Goal: Transaction & Acquisition: Purchase product/service

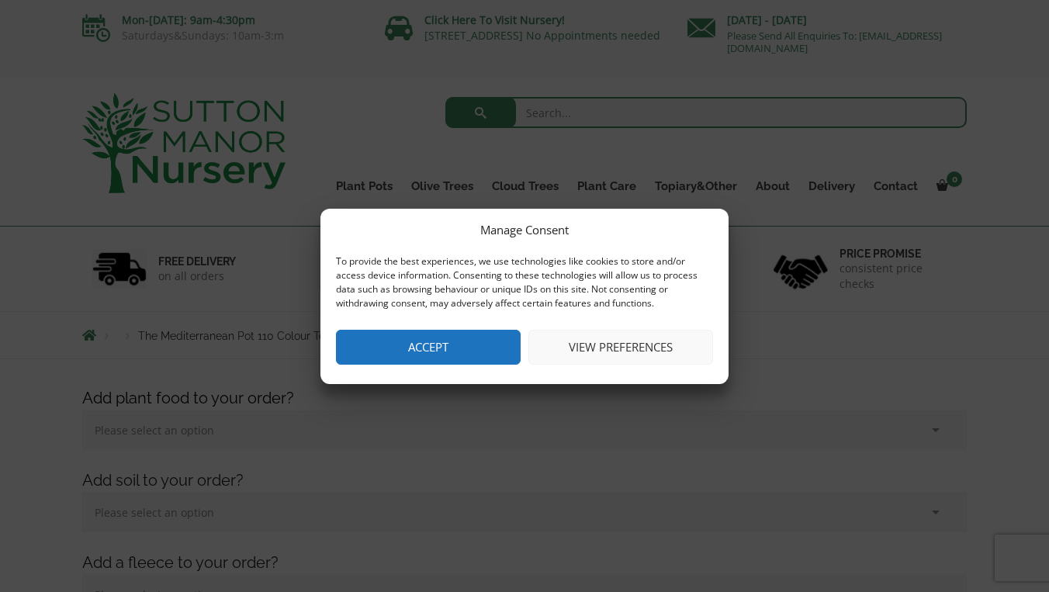
click at [472, 348] on button "Accept" at bounding box center [428, 347] width 185 height 35
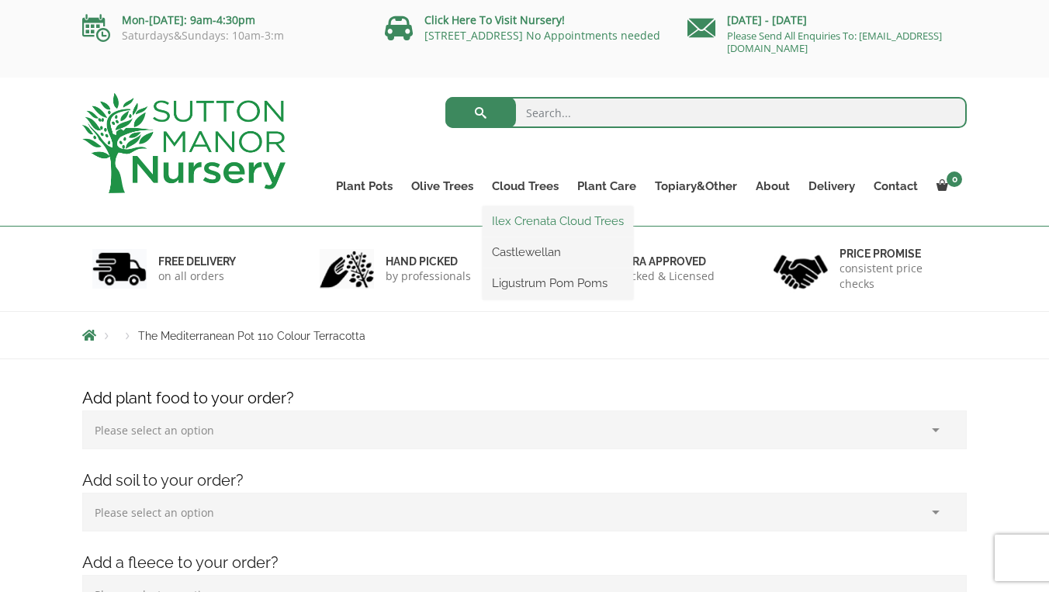
click at [536, 216] on link "Ilex Crenata Cloud Trees" at bounding box center [557, 220] width 150 height 23
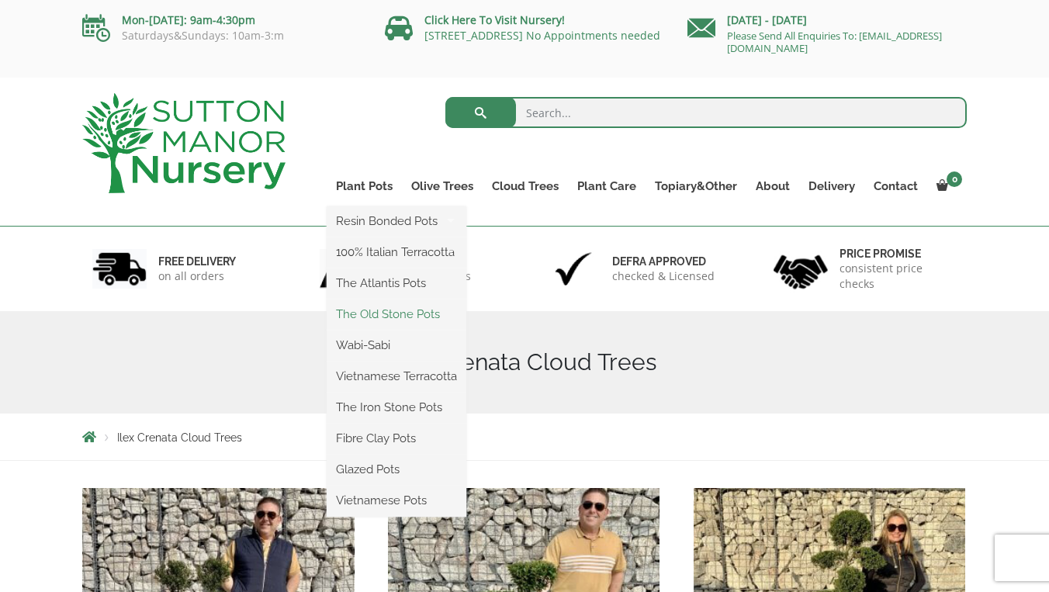
click at [394, 316] on link "The Old Stone Pots" at bounding box center [397, 314] width 140 height 23
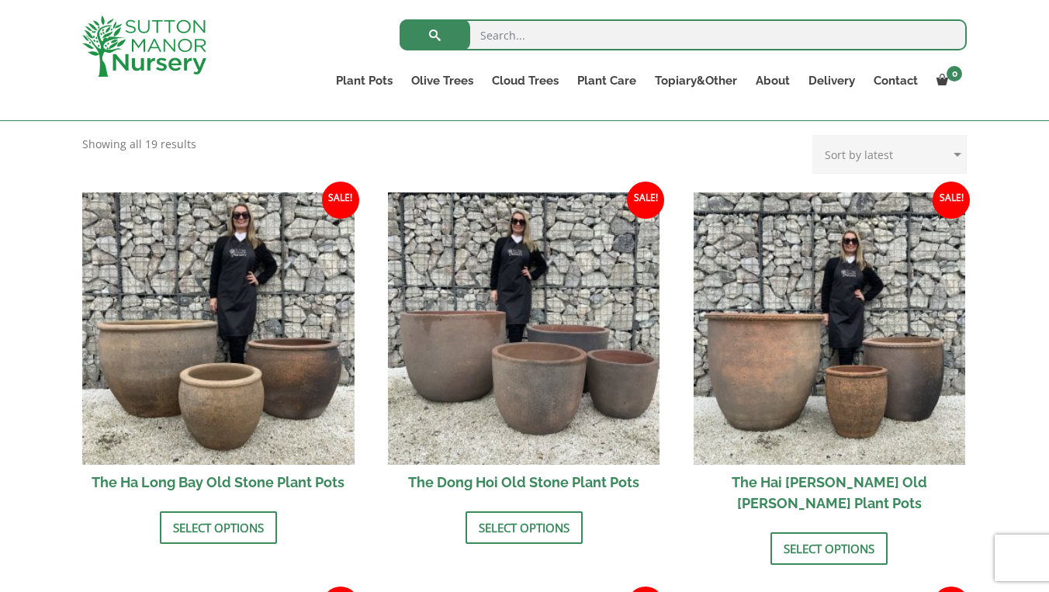
scroll to position [470, 0]
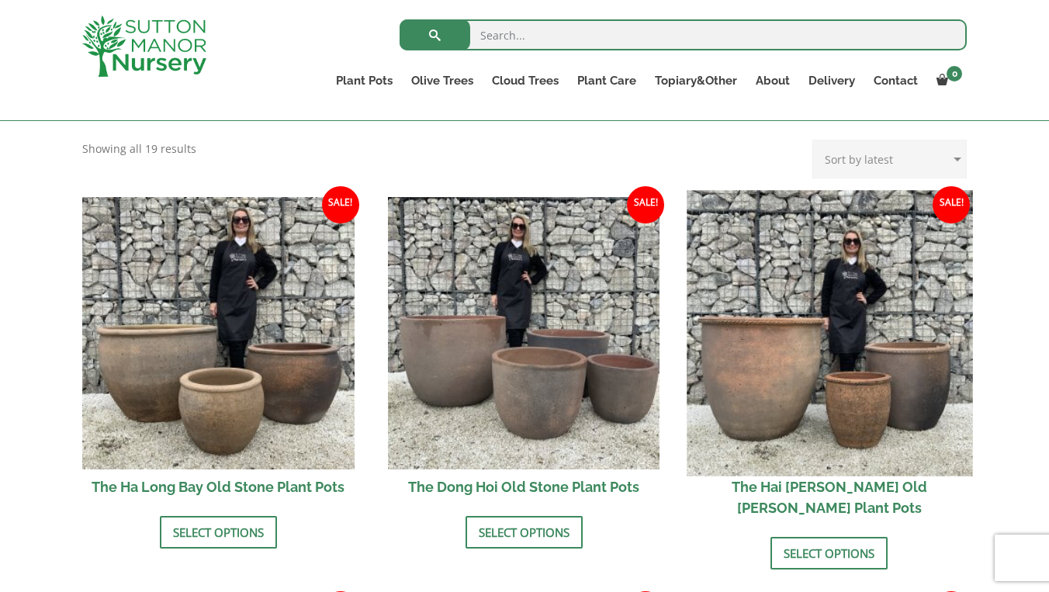
click at [836, 392] on img at bounding box center [829, 332] width 285 height 285
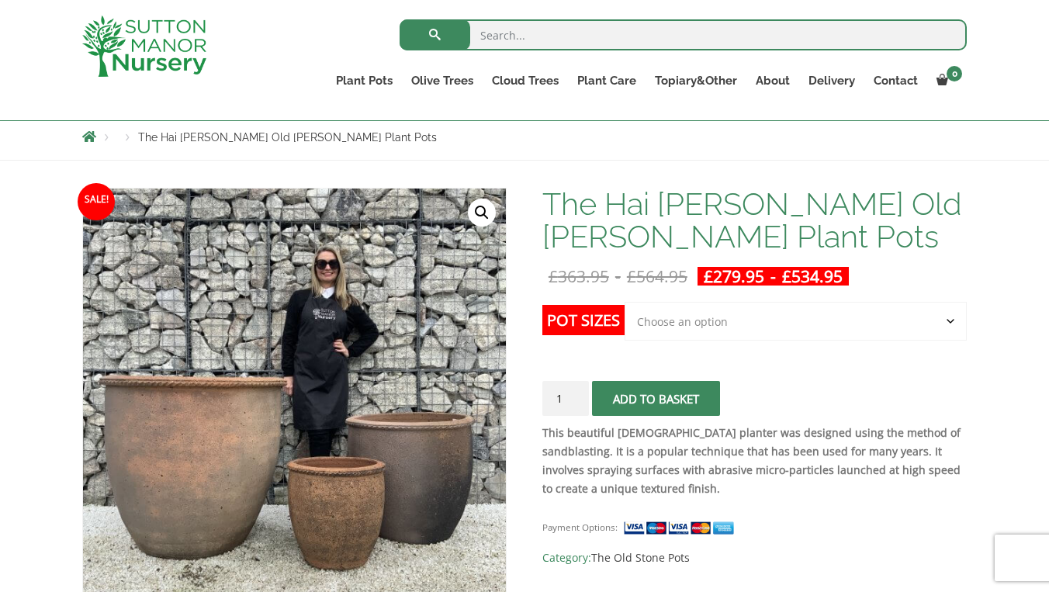
scroll to position [112, 0]
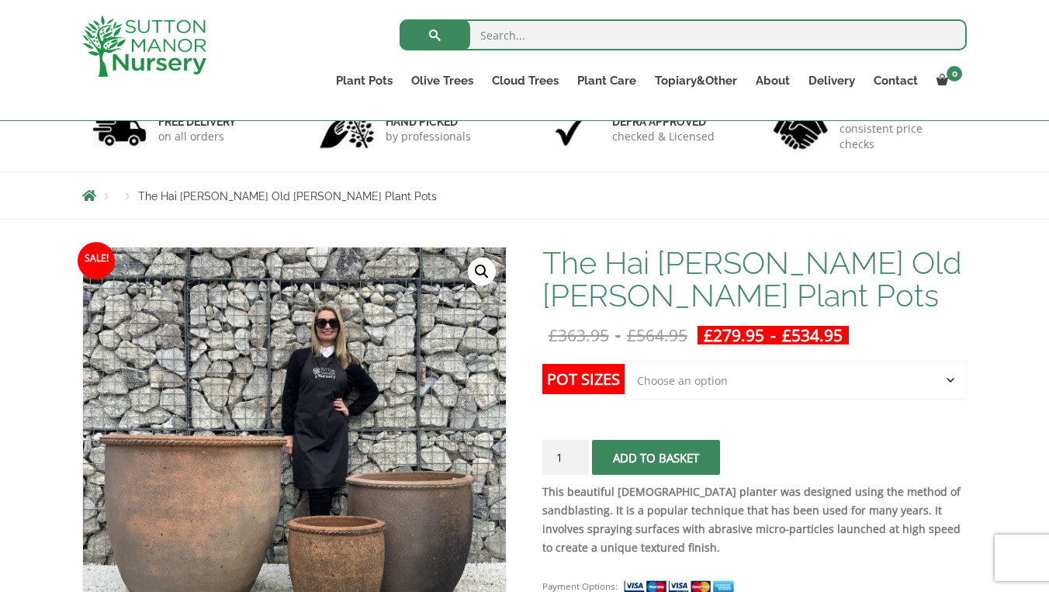
click at [589, 382] on label "Pot Sizes" at bounding box center [583, 379] width 82 height 30
click at [624, 382] on select "Choose an option Click here to buy the 3rd to Largest Pot In The Picture Click …" at bounding box center [795, 380] width 342 height 39
click at [589, 382] on label "Pot Sizes" at bounding box center [583, 379] width 82 height 30
click at [624, 382] on select "Choose an option Click here to buy the 3rd to Largest Pot In The Picture Click …" at bounding box center [795, 380] width 342 height 39
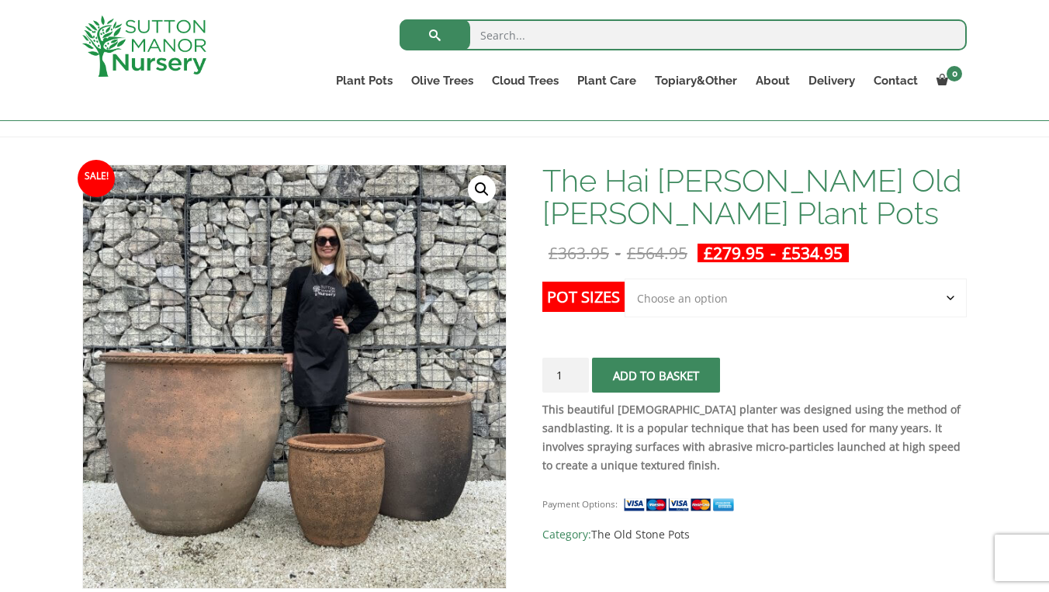
scroll to position [187, 0]
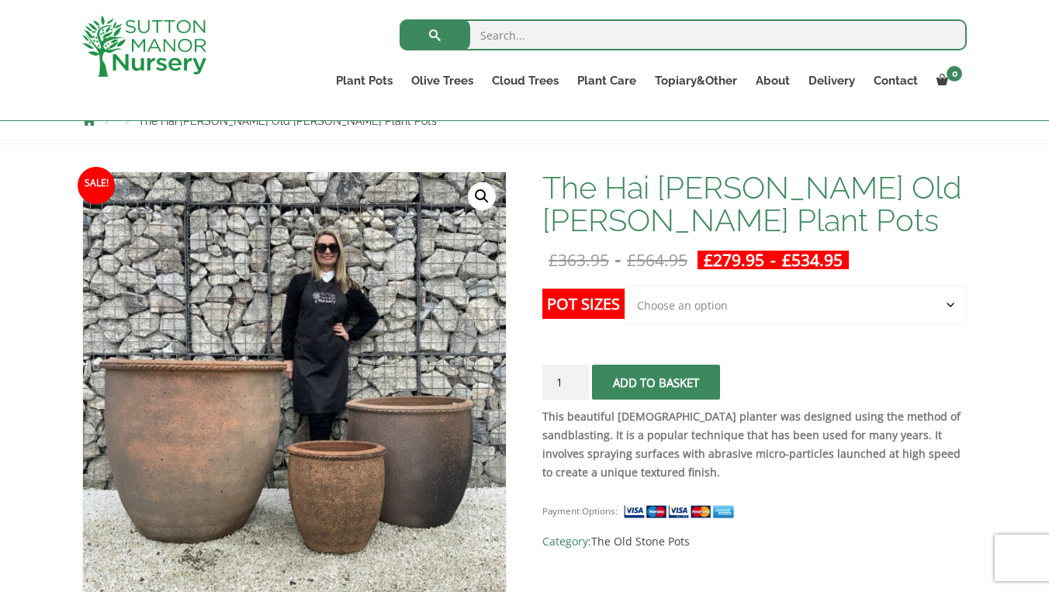
click at [949, 302] on select "Choose an option Click here to buy the 3rd to Largest Pot In The Picture Click …" at bounding box center [795, 304] width 342 height 39
select select "Click here to buy the 2nd to Largest Pot In The Picture"
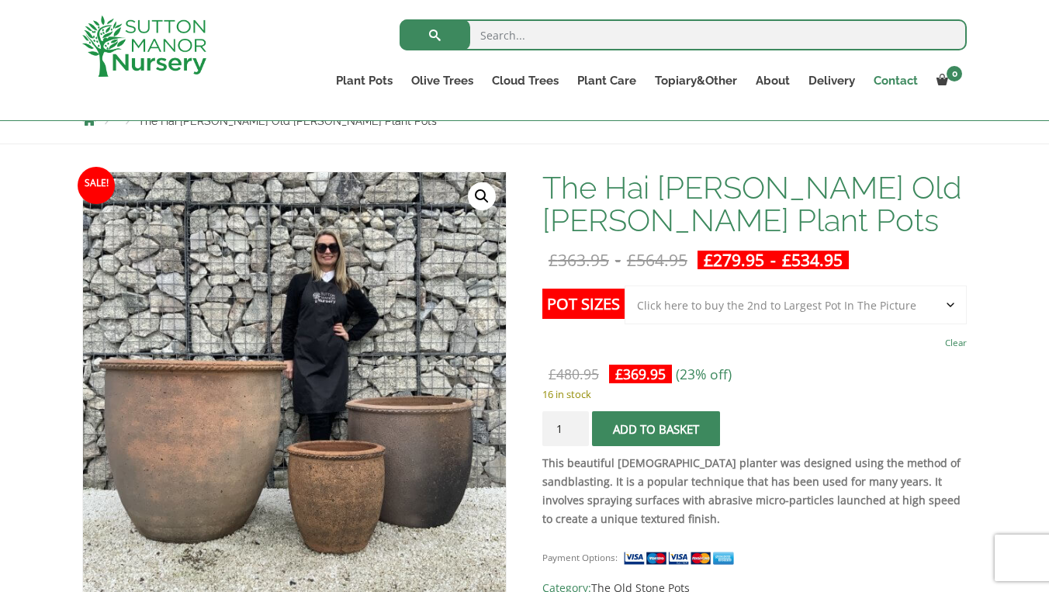
click at [898, 85] on link "Contact" at bounding box center [895, 81] width 63 height 22
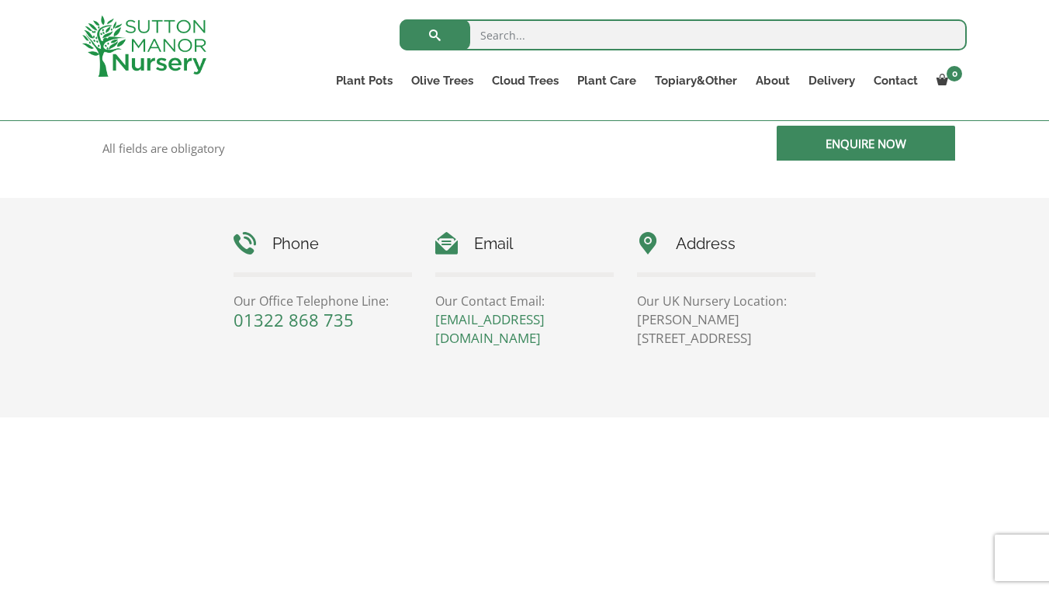
scroll to position [623, 0]
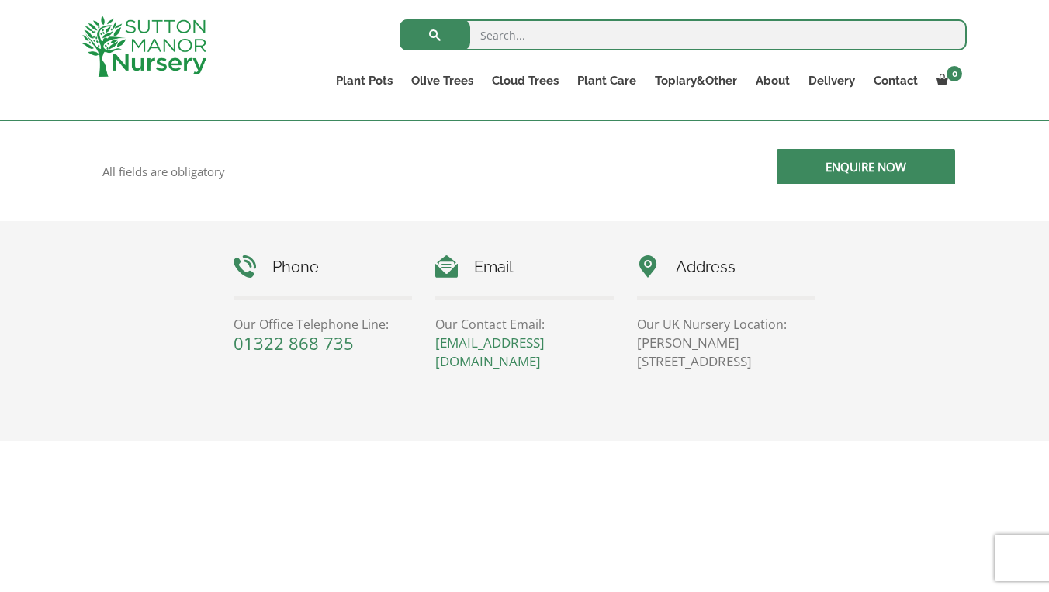
drag, startPoint x: 721, startPoint y: 361, endPoint x: 770, endPoint y: 360, distance: 48.9
click at [770, 360] on p "[PERSON_NAME][STREET_ADDRESS]" at bounding box center [726, 352] width 178 height 37
copy p "DA4 9HZ"
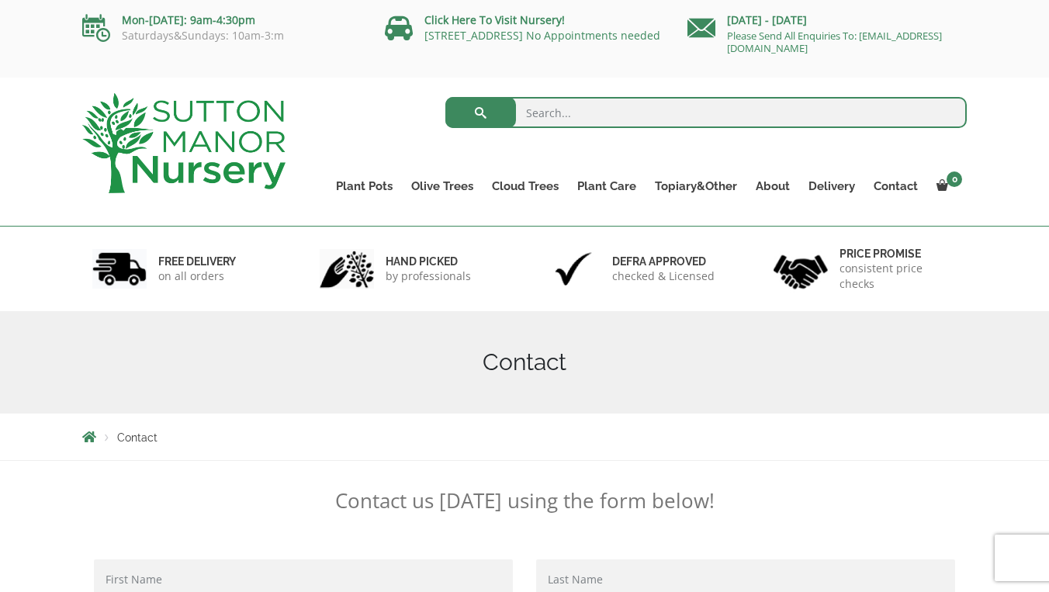
scroll to position [0, 0]
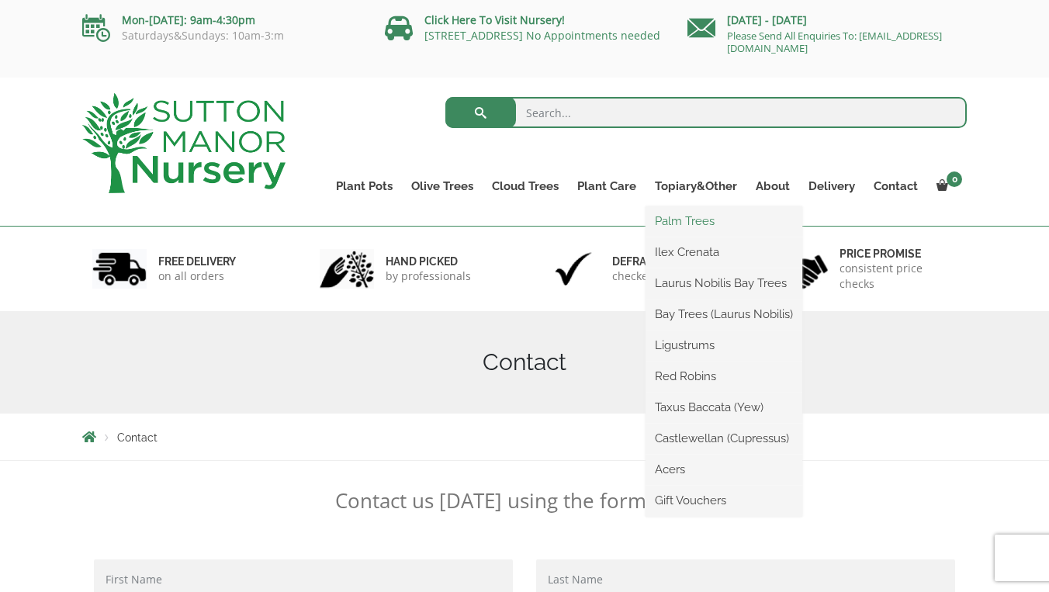
click at [711, 221] on link "Palm Trees" at bounding box center [723, 220] width 157 height 23
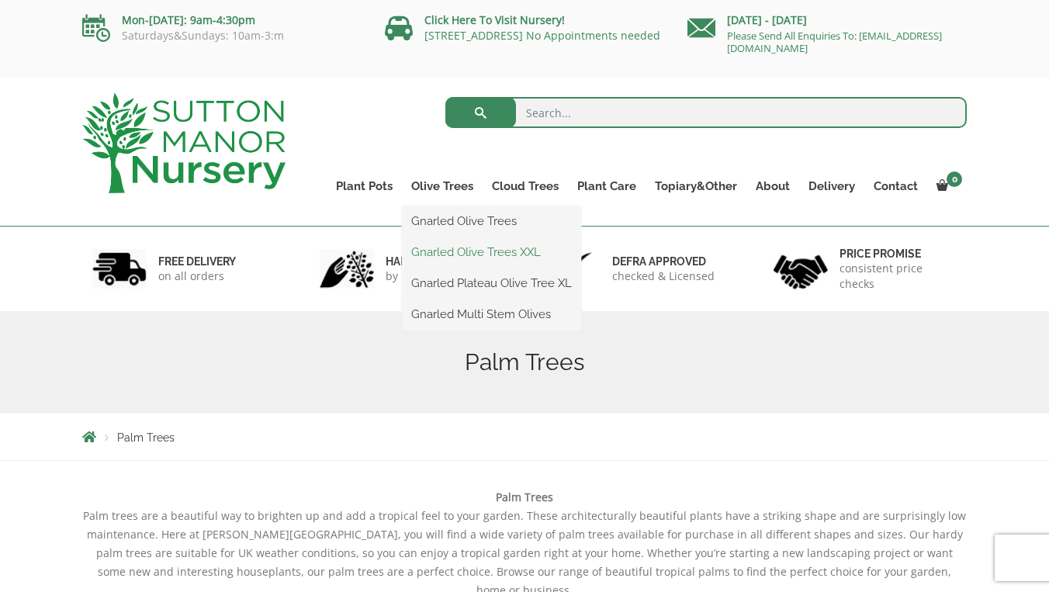
click at [448, 258] on link "Gnarled Olive Trees XXL" at bounding box center [491, 251] width 179 height 23
